Goal: Transaction & Acquisition: Purchase product/service

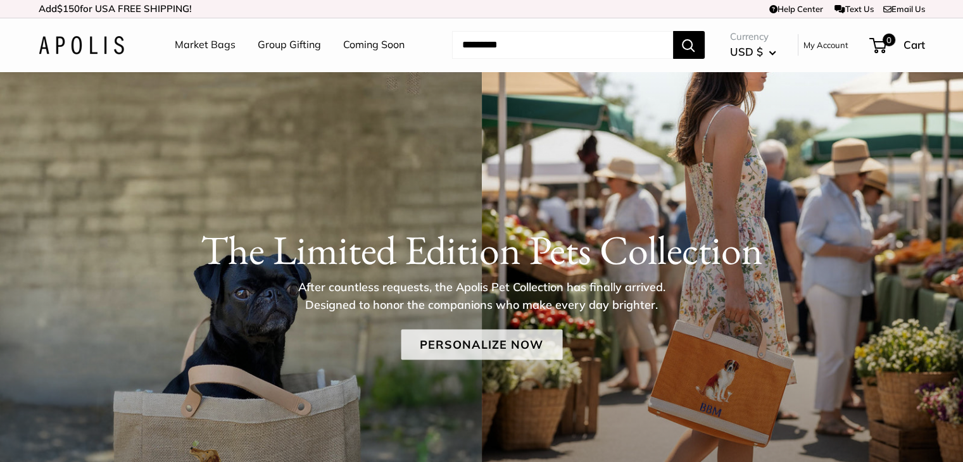
click at [462, 346] on link "Personalize Now" at bounding box center [482, 345] width 162 height 30
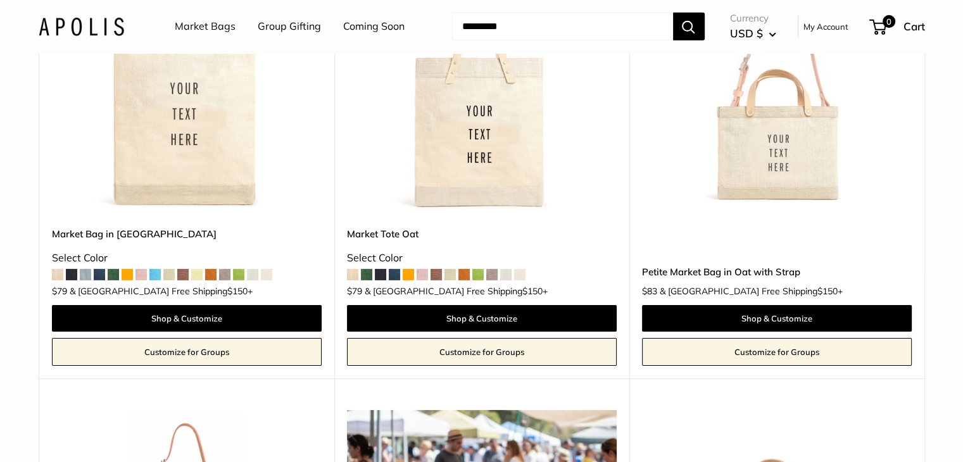
scroll to position [3800, 0]
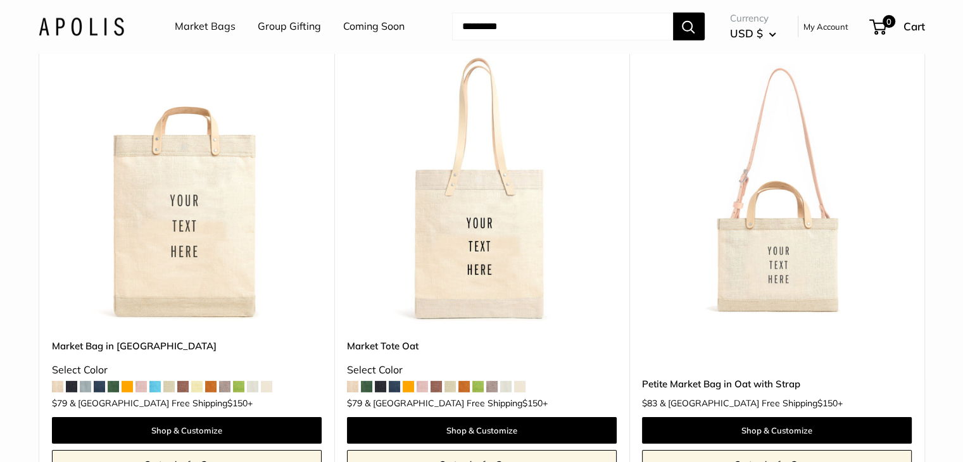
click at [0, 0] on img at bounding box center [0, 0] width 0 height 0
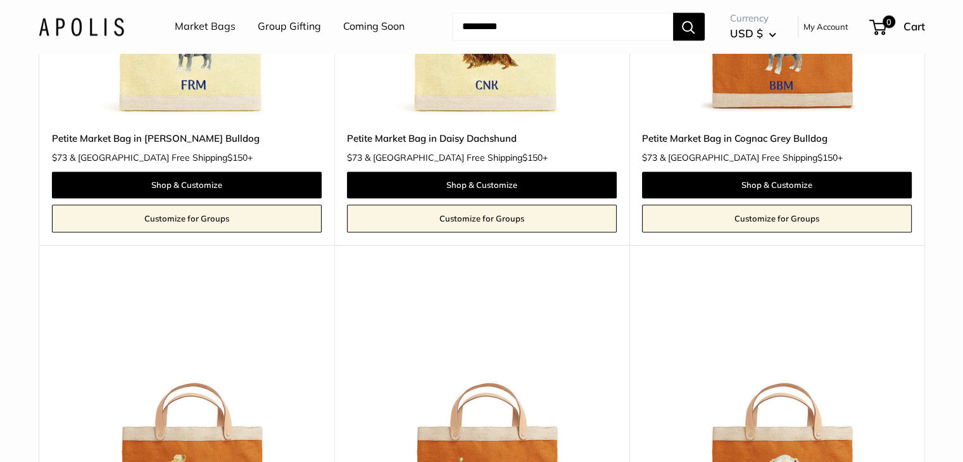
scroll to position [1583, 0]
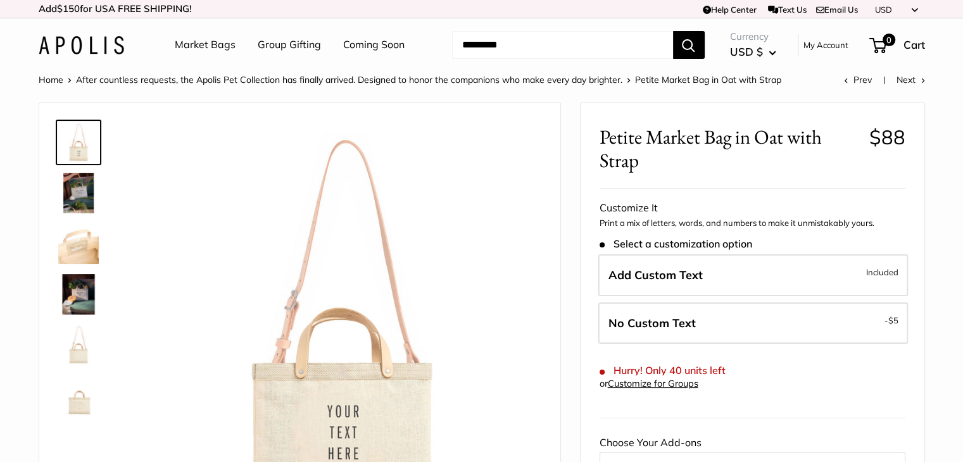
click at [72, 406] on img at bounding box center [78, 396] width 41 height 41
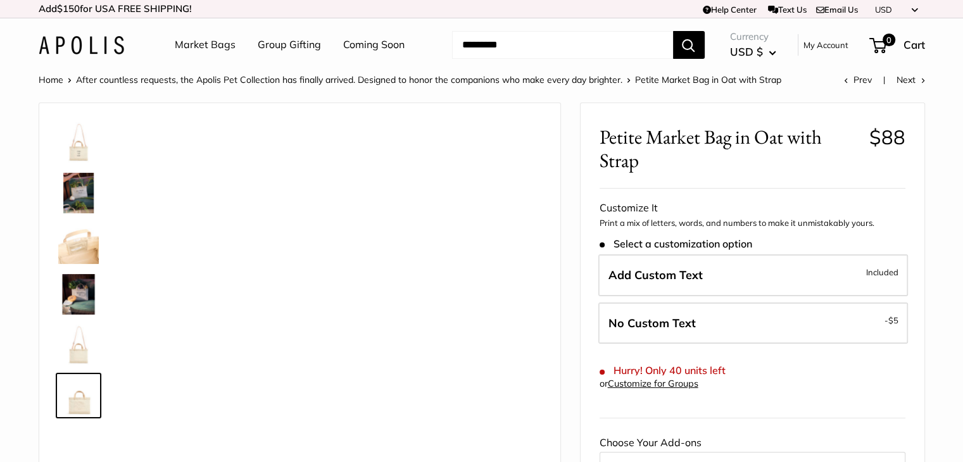
click at [91, 258] on img at bounding box center [78, 244] width 41 height 41
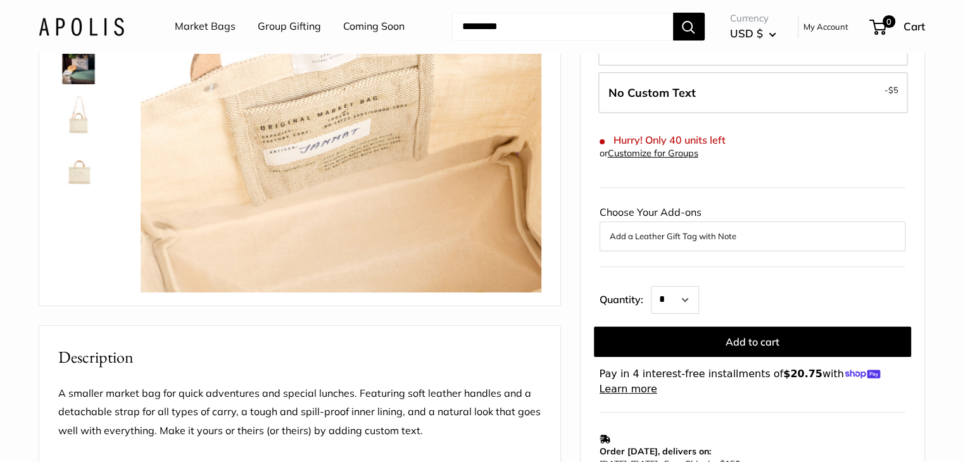
scroll to position [253, 0]
